Goal: Use online tool/utility: Utilize a website feature to perform a specific function

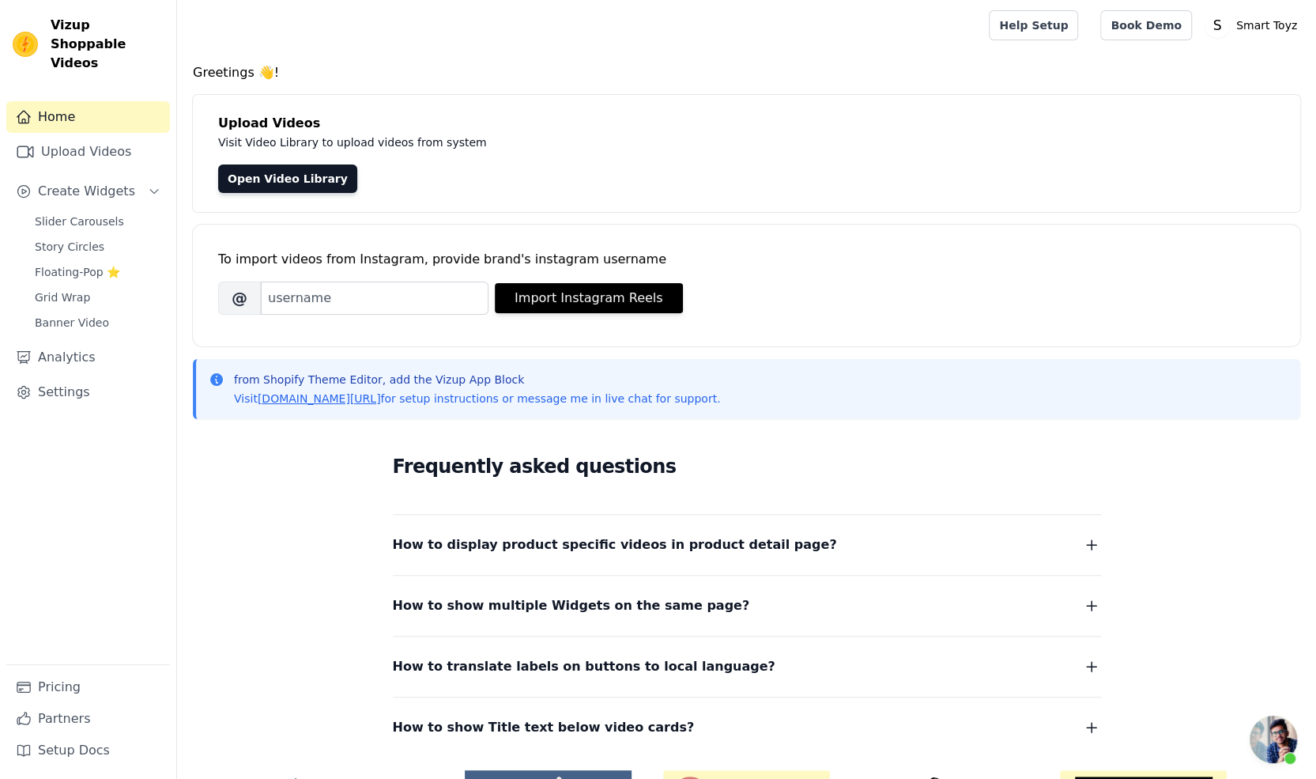
scroll to position [50, 0]
click at [57, 213] on span "Slider Carousels" at bounding box center [79, 221] width 89 height 16
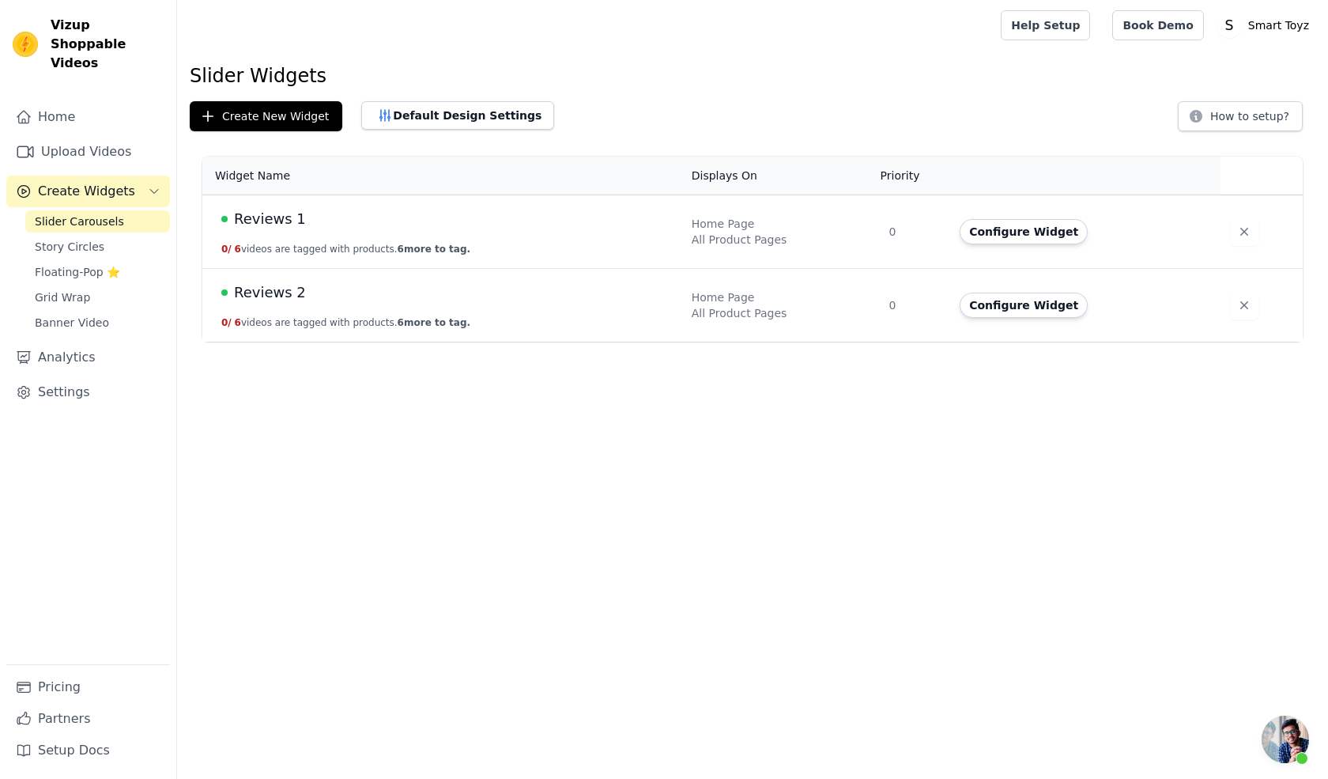
scroll to position [50, 0]
click at [1043, 306] on button "Configure Widget" at bounding box center [1024, 304] width 128 height 25
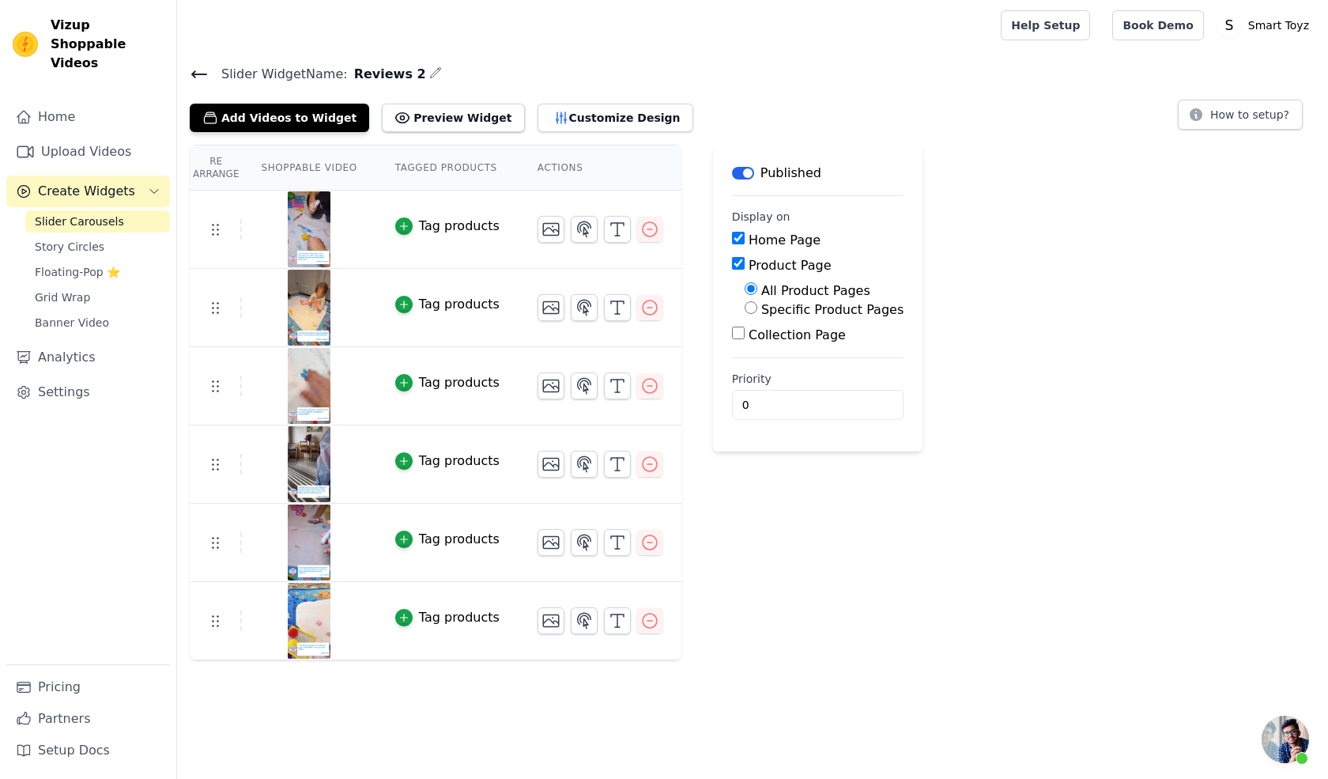
click at [732, 336] on input "Collection Page" at bounding box center [738, 332] width 13 height 13
checkbox input "true"
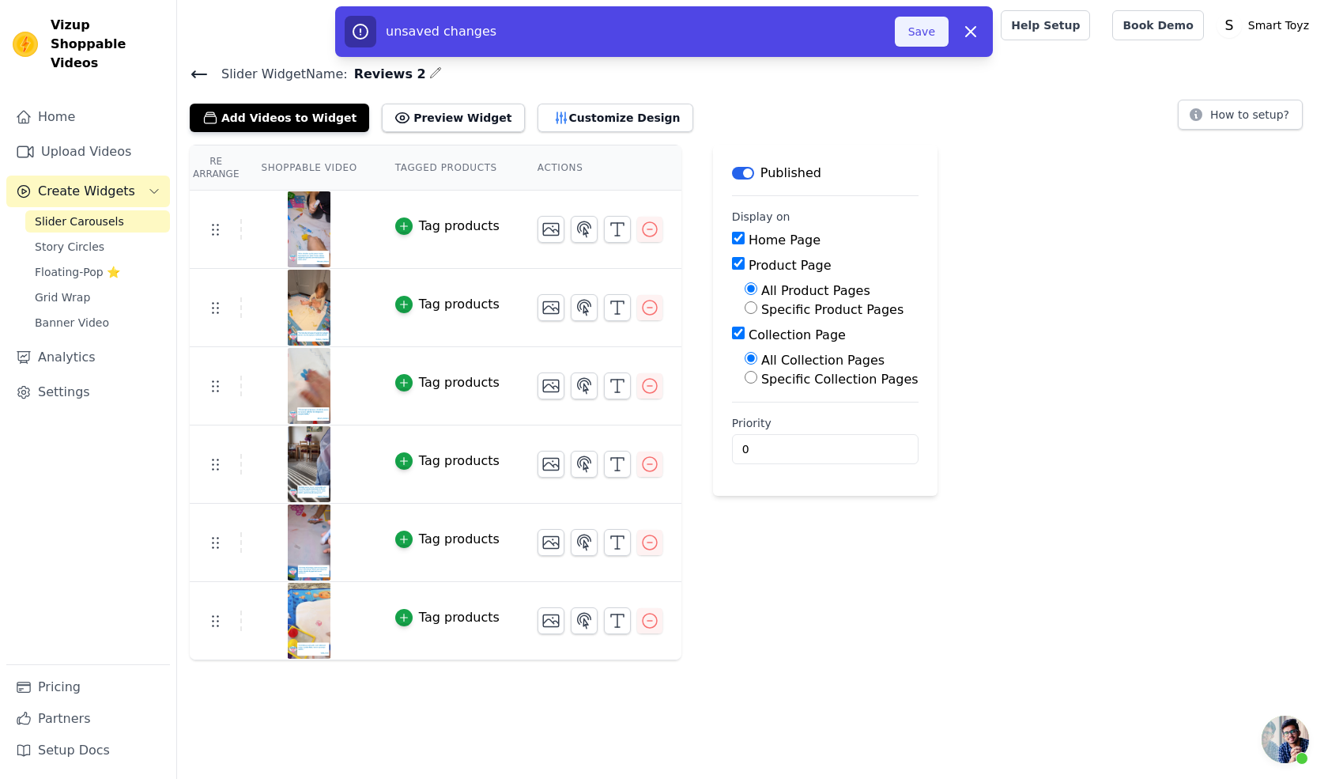
click at [922, 36] on button "Save" at bounding box center [922, 32] width 54 height 30
